Goal: Transaction & Acquisition: Download file/media

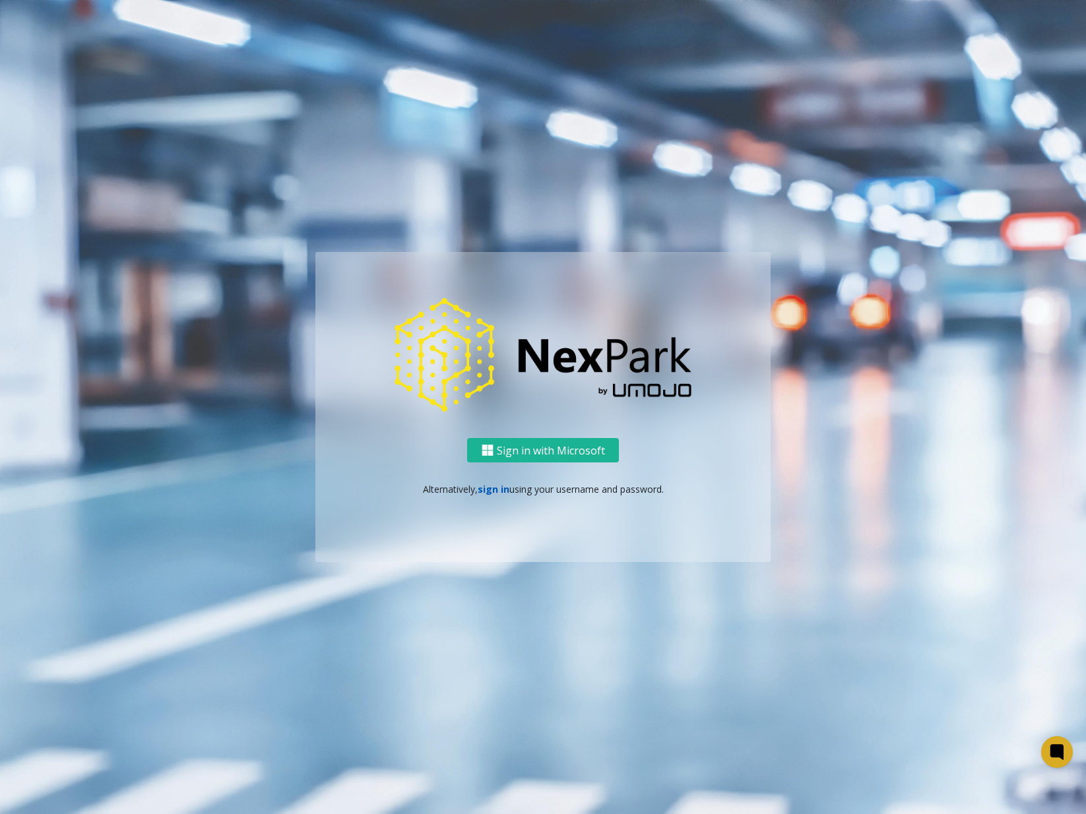
click at [492, 490] on link "sign in" at bounding box center [494, 489] width 32 height 13
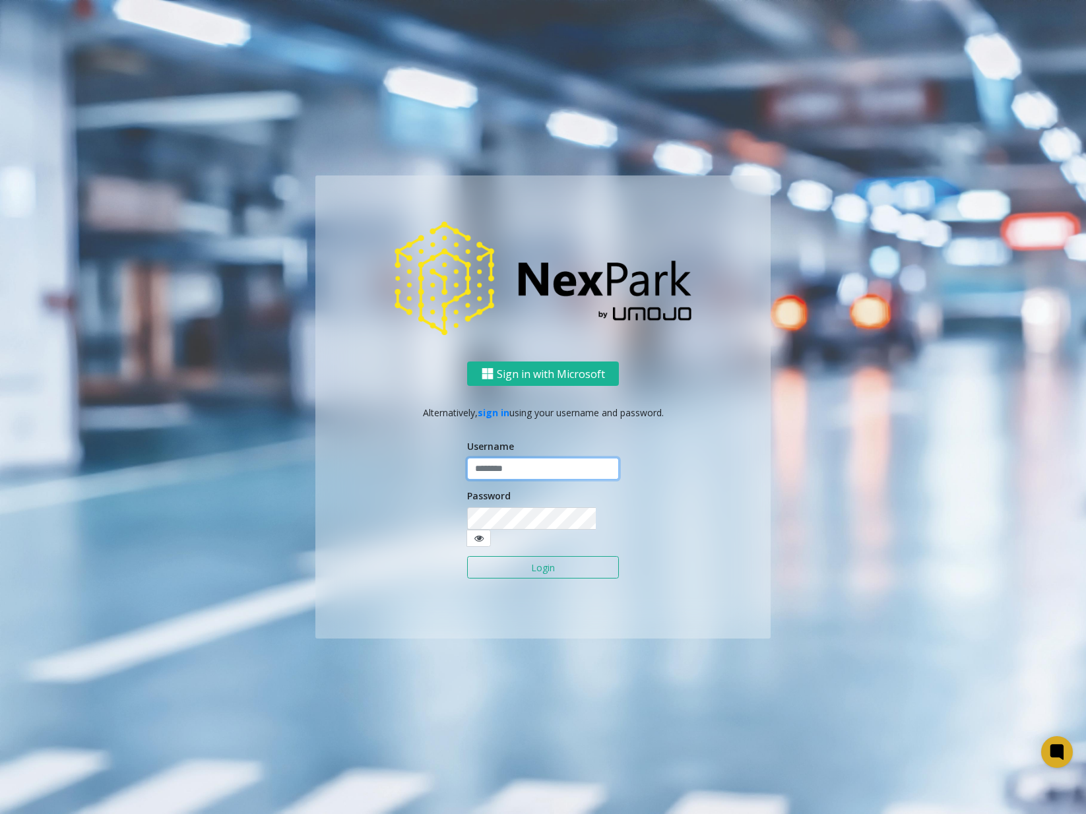
type input "********"
click at [562, 575] on form "Username ******** Password Login" at bounding box center [543, 515] width 152 height 153
click at [555, 565] on button "Login" at bounding box center [543, 567] width 152 height 22
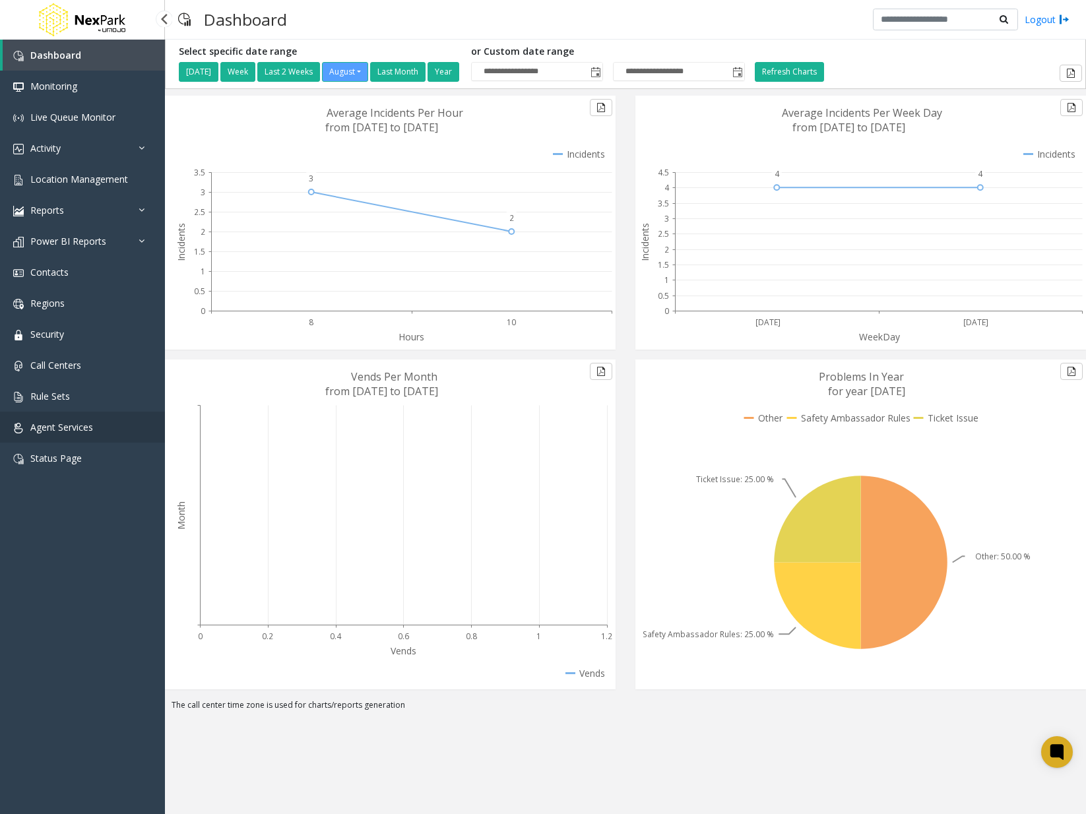
click at [87, 426] on span "Agent Services" at bounding box center [61, 427] width 63 height 13
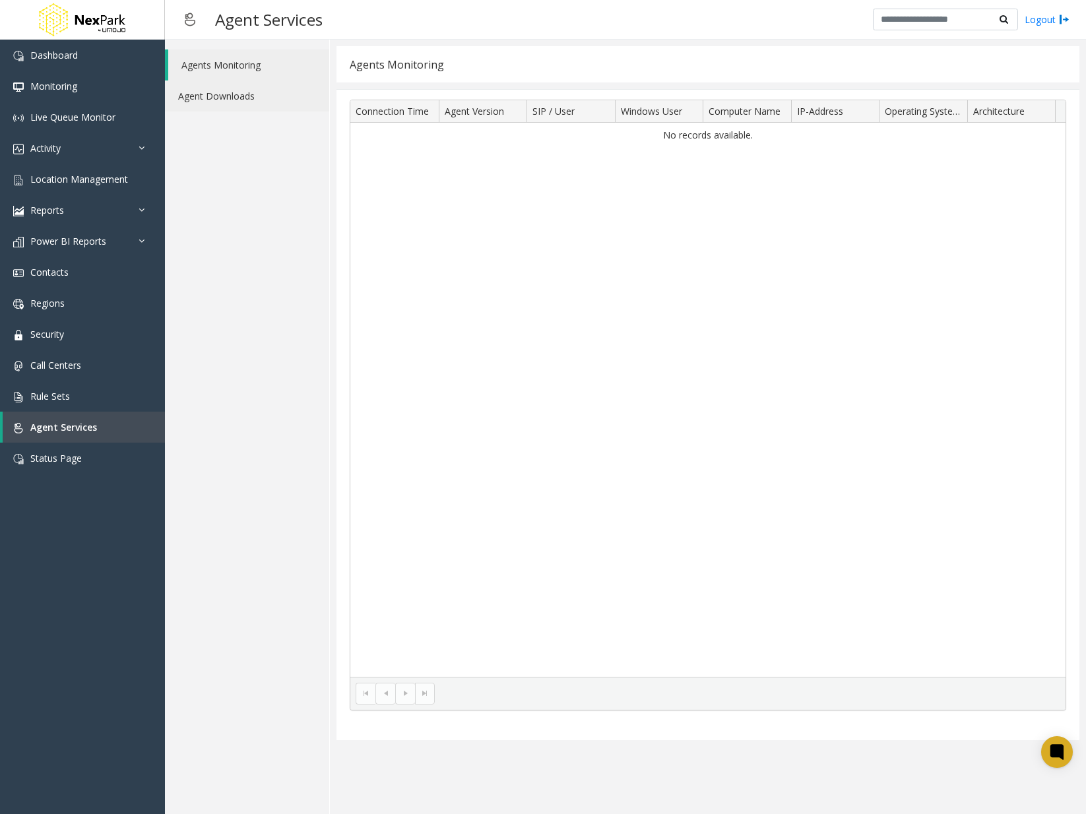
click at [201, 109] on link "Agent Downloads" at bounding box center [247, 96] width 164 height 31
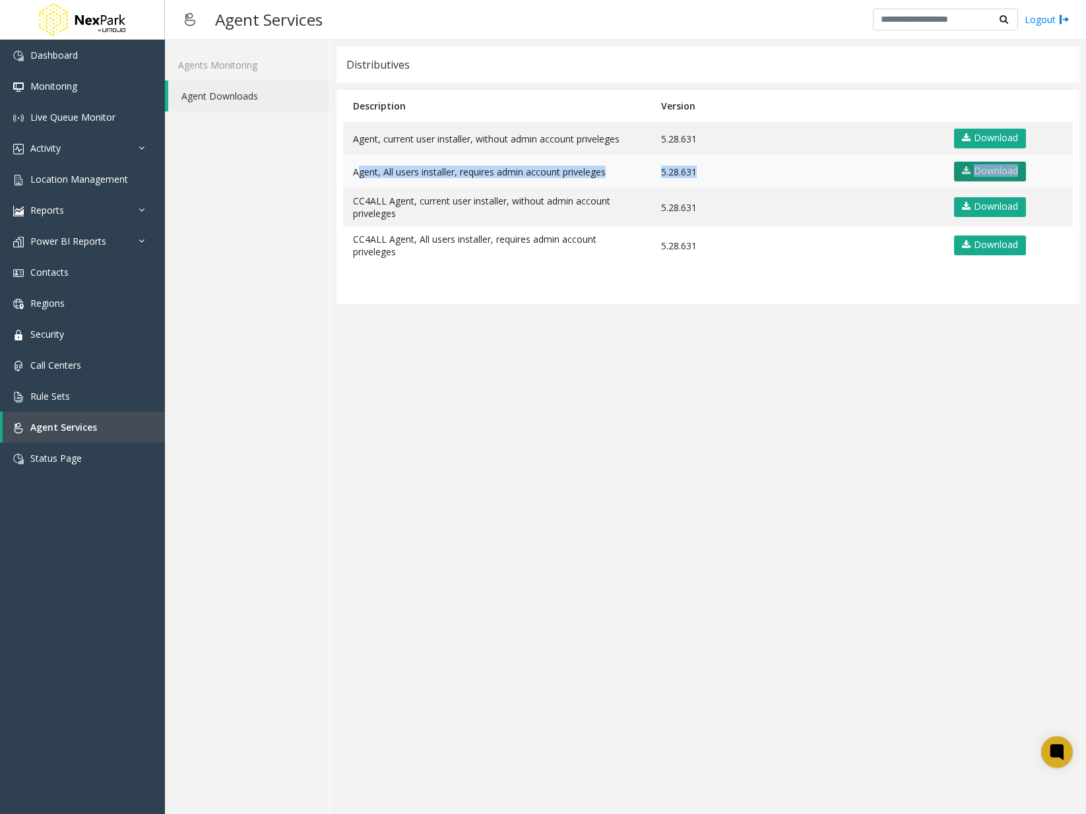
drag, startPoint x: 352, startPoint y: 172, endPoint x: 1023, endPoint y: 174, distance: 671.1
click at [1023, 174] on table "Description Version Agent, current user installer, without admin account privel…" at bounding box center [708, 197] width 743 height 214
click at [623, 143] on td "Agent, current user installer, without admin account priveleges" at bounding box center [497, 138] width 308 height 33
drag, startPoint x: 404, startPoint y: 142, endPoint x: 806, endPoint y: 129, distance: 402.7
click at [806, 129] on tr "Agent, current user installer, without admin account priveleges 5.28.631 Downlo…" at bounding box center [708, 138] width 730 height 33
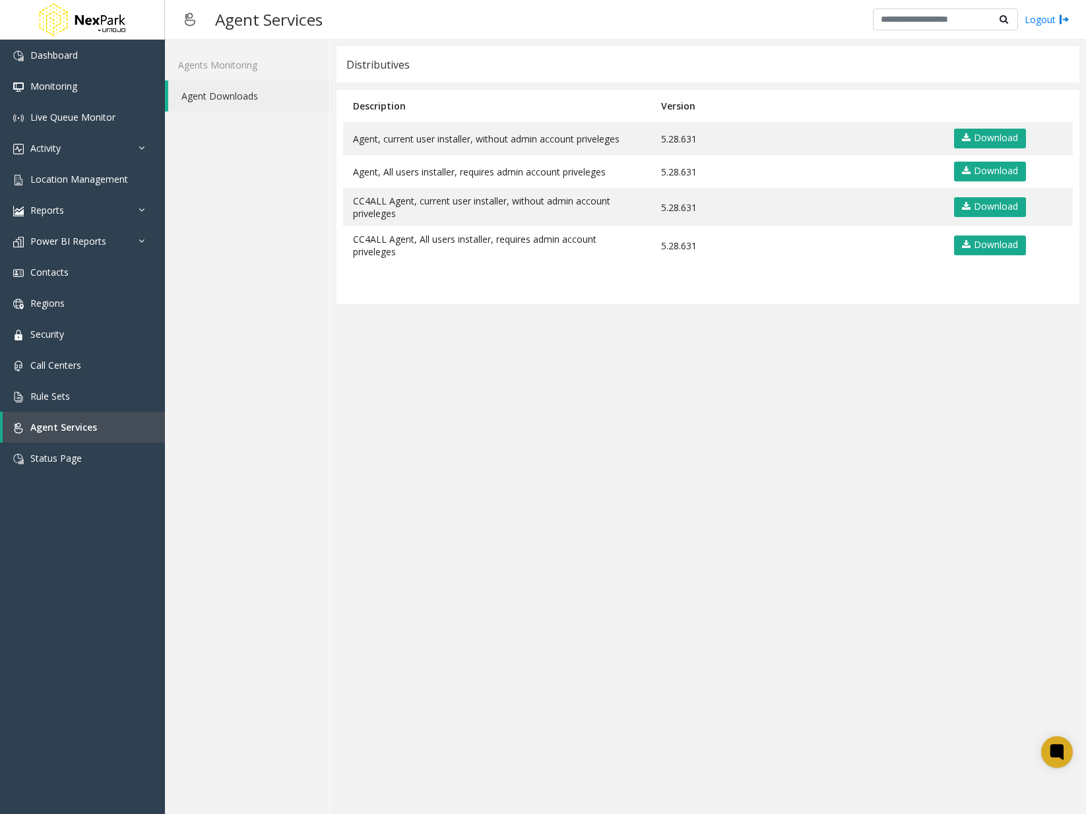
click at [731, 430] on app-distributives "Distributives Description Version Agent, current user installer, without admin …" at bounding box center [708, 426] width 743 height 761
click at [746, 500] on app-distributives "Distributives Description Version Agent, current user installer, without admin …" at bounding box center [708, 426] width 743 height 761
